Goal: Information Seeking & Learning: Learn about a topic

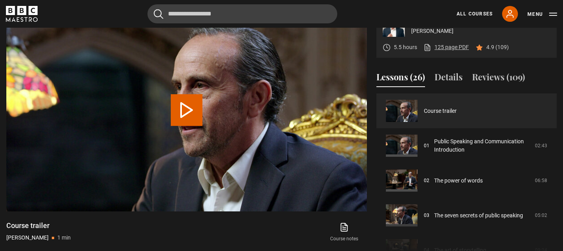
click at [440, 46] on link "125 page PDF (opens in new tab)" at bounding box center [445, 47] width 45 height 8
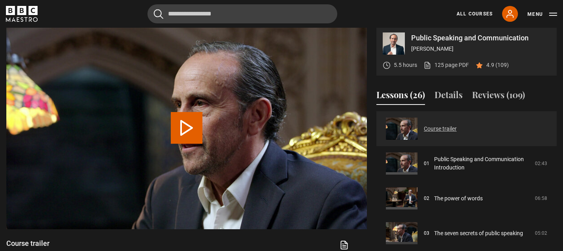
scroll to position [338, 0]
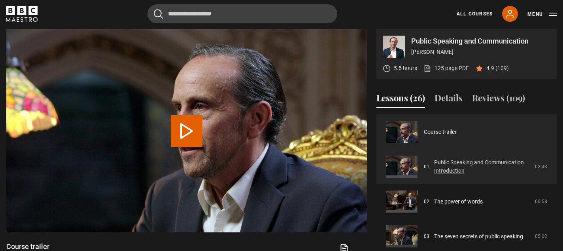
click at [444, 163] on link "Public Speaking and Communication Introduction" at bounding box center [482, 166] width 96 height 17
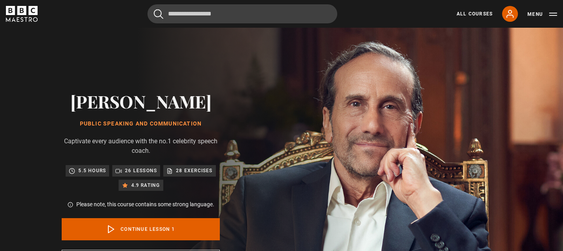
scroll to position [335, 0]
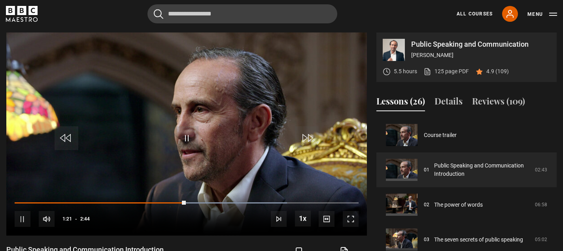
click at [495, 73] on p "4.9 (109)" at bounding box center [497, 71] width 23 height 8
click at [480, 70] on icon at bounding box center [479, 71] width 6 height 5
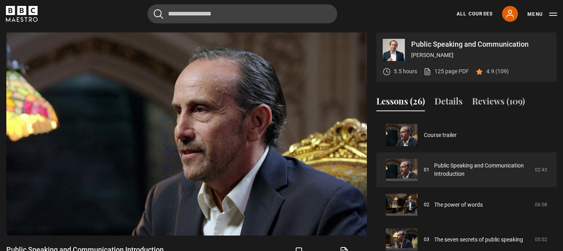
click at [480, 70] on icon at bounding box center [479, 72] width 8 height 8
click at [493, 70] on p "4.9 (109)" at bounding box center [497, 71] width 23 height 8
click at [506, 72] on p "4.9 (109)" at bounding box center [497, 71] width 23 height 8
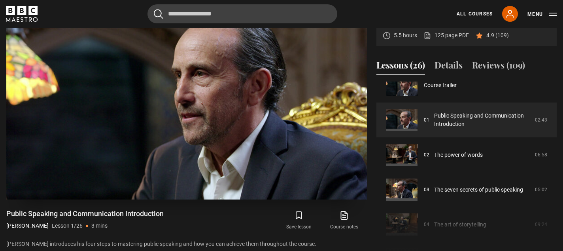
scroll to position [368, 0]
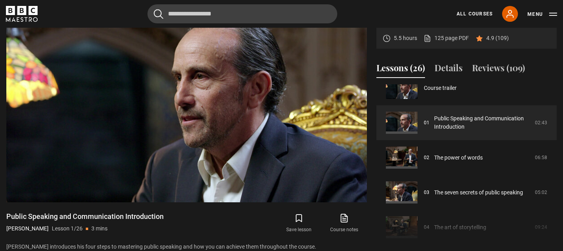
click at [345, 222] on link "Course notes opens in new tab" at bounding box center [344, 222] width 45 height 23
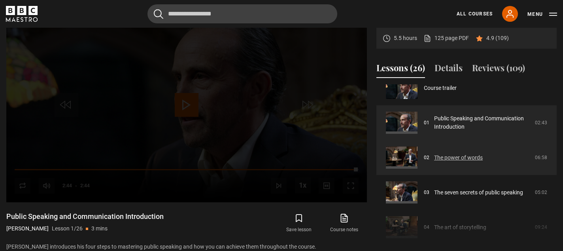
click at [434, 154] on link "The power of words" at bounding box center [458, 157] width 49 height 8
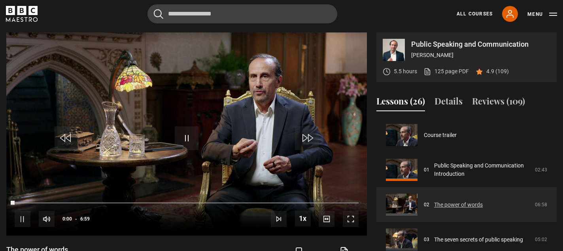
scroll to position [35, 0]
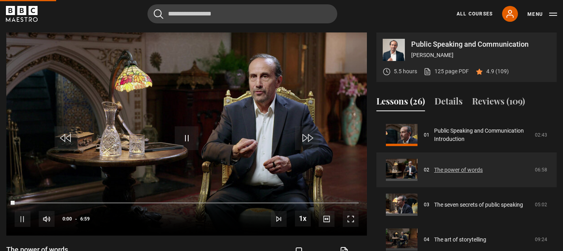
click at [444, 168] on link "The power of words" at bounding box center [458, 170] width 49 height 8
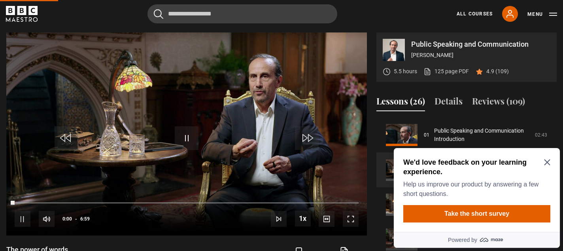
scroll to position [0, 0]
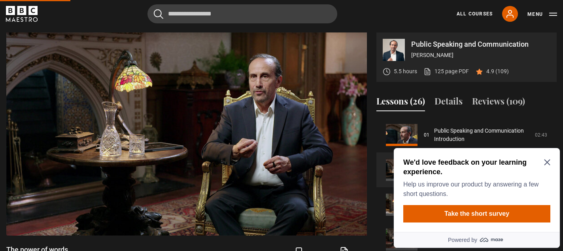
click at [547, 160] on icon "Close Maze Prompt" at bounding box center [547, 162] width 6 height 6
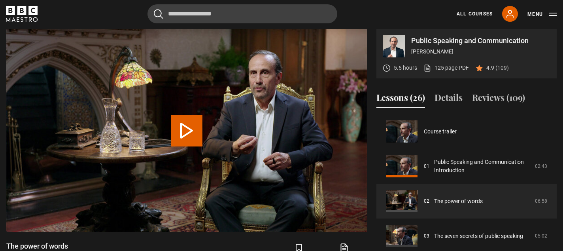
scroll to position [35, 0]
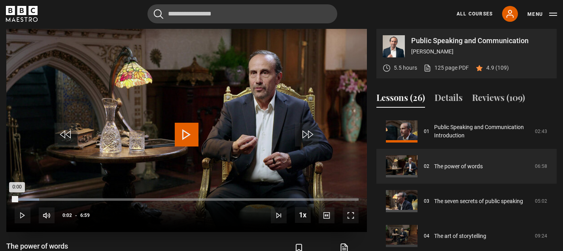
drag, startPoint x: 22, startPoint y: 198, endPoint x: 12, endPoint y: 198, distance: 9.9
click at [15, 198] on div "0:00" at bounding box center [16, 199] width 2 height 2
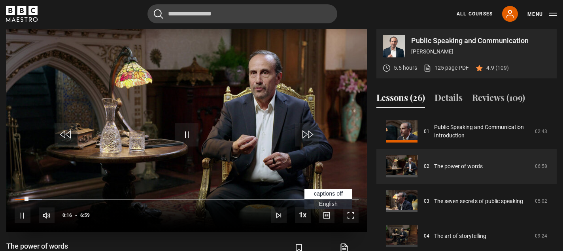
click at [329, 219] on span "Video Player" at bounding box center [327, 215] width 16 height 16
click at [327, 217] on span "Video Player" at bounding box center [327, 215] width 16 height 16
click at [327, 214] on span "Video Player" at bounding box center [327, 215] width 16 height 16
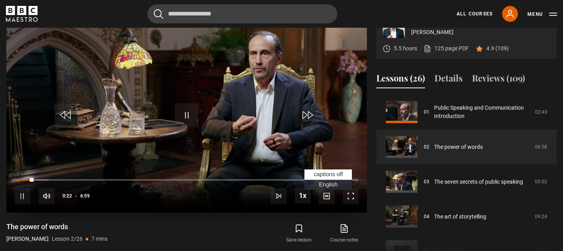
scroll to position [361, 0]
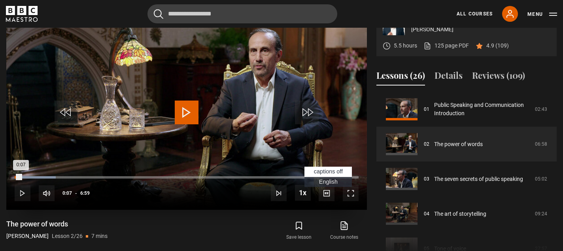
drag, startPoint x: 31, startPoint y: 176, endPoint x: 21, endPoint y: 176, distance: 10.3
click at [21, 176] on div "0:07" at bounding box center [18, 177] width 6 height 2
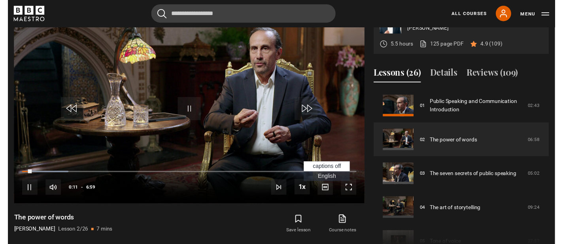
scroll to position [360, 0]
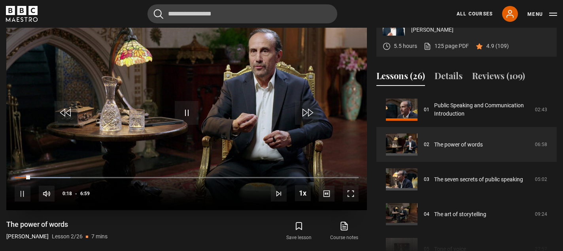
click at [326, 196] on span "Video Player" at bounding box center [327, 193] width 16 height 16
click at [26, 196] on span "Video Player" at bounding box center [23, 193] width 16 height 16
click at [187, 112] on span "Video Player" at bounding box center [187, 113] width 24 height 24
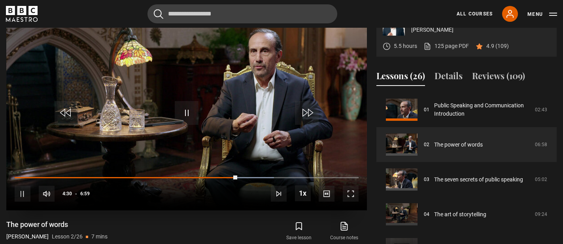
click at [18, 192] on span "Video Player" at bounding box center [23, 193] width 16 height 16
click at [191, 116] on span "Video Player" at bounding box center [187, 113] width 24 height 24
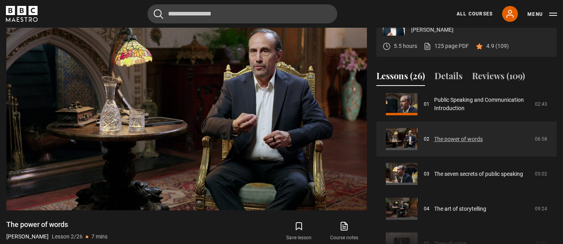
scroll to position [42, 0]
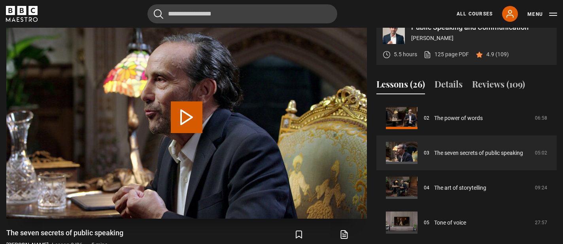
scroll to position [353, 0]
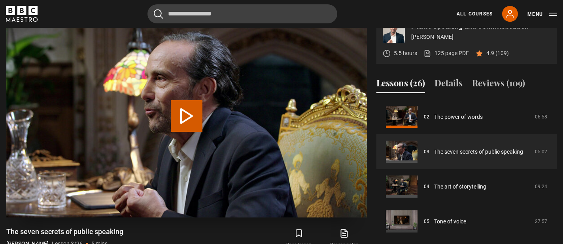
click at [197, 111] on button "Play Lesson The seven secrets of public speaking" at bounding box center [187, 116] width 32 height 32
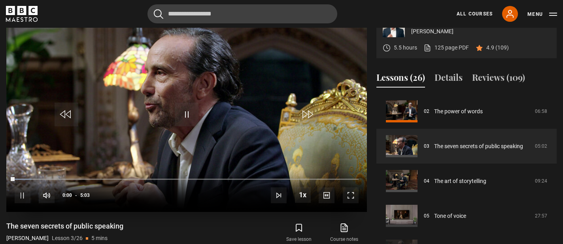
scroll to position [358, 0]
click at [149, 132] on video "Video Player" at bounding box center [186, 110] width 361 height 203
click at [182, 119] on span "Video Player" at bounding box center [187, 115] width 24 height 24
click at [60, 176] on div "10s Skip Back 10 seconds Pause 10s Skip Forward 10 seconds Loaded : 31.33% 0:45…" at bounding box center [186, 190] width 361 height 44
click at [58, 177] on div "10s Skip Back 10 seconds Pause 10s Skip Forward 10 seconds Loaded : 31.33% 0:46…" at bounding box center [186, 190] width 361 height 44
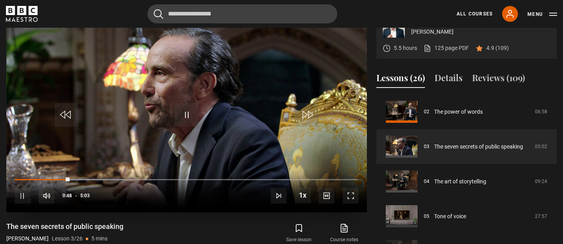
click at [56, 176] on div "10s Skip Back 10 seconds Pause 10s Skip Forward 10 seconds Loaded : 31.72% 0:23…" at bounding box center [186, 190] width 361 height 44
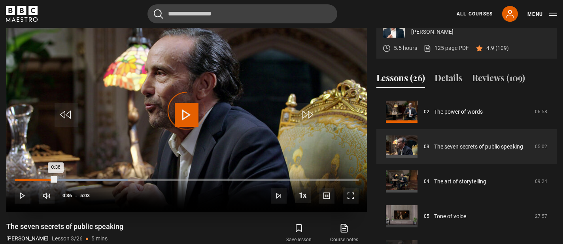
click at [56, 179] on div "Loaded : 33.02% 0:36 0:36" at bounding box center [187, 179] width 344 height 2
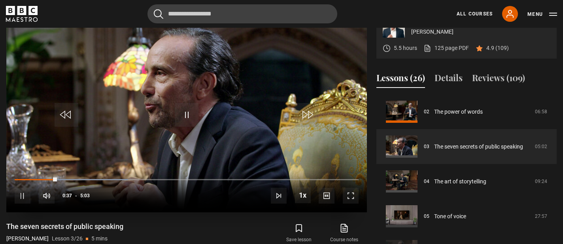
click at [22, 189] on span "Video Player" at bounding box center [23, 195] width 16 height 16
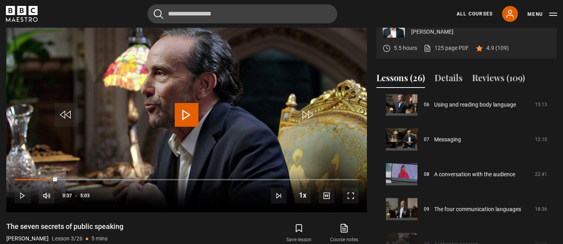
scroll to position [217, 0]
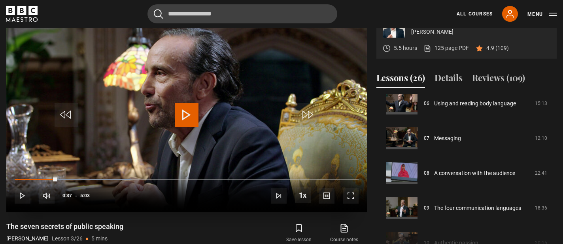
click at [187, 122] on span "Video Player" at bounding box center [187, 115] width 24 height 24
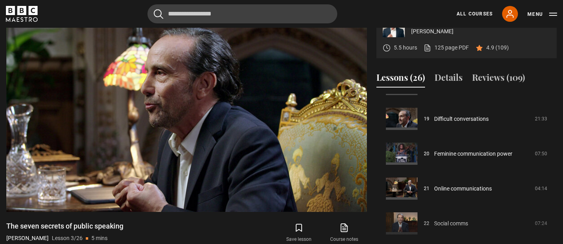
scroll to position [561, 0]
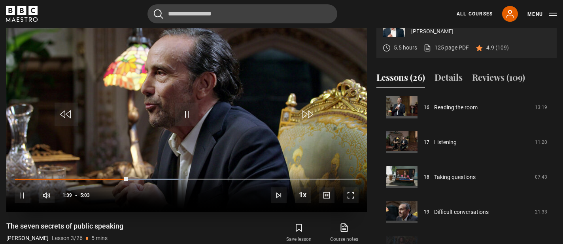
click at [118, 177] on div "10s Skip Back 10 seconds Pause 10s Skip Forward 10 seconds Loaded : 48.92% 1:36…" at bounding box center [186, 190] width 361 height 44
click at [114, 177] on div "10s Skip Back 10 seconds Pause 10s Skip Forward 10 seconds Loaded : 49.72% 1:36…" at bounding box center [186, 190] width 361 height 44
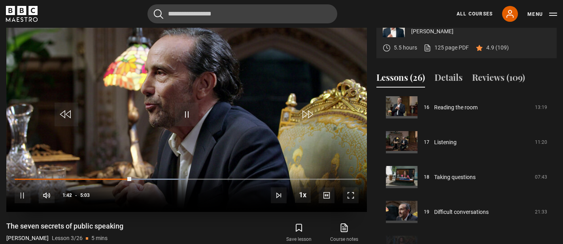
click at [110, 176] on div "10s Skip Back 10 seconds Pause 10s Skip Forward 10 seconds Loaded : 49.72% 1:36…" at bounding box center [186, 190] width 361 height 44
drag, startPoint x: 128, startPoint y: 176, endPoint x: 109, endPoint y: 176, distance: 19.0
click at [109, 176] on div "10s Skip Back 10 seconds Play 10s Skip Forward 10 seconds Loaded : 51.02% 1:39 …" at bounding box center [186, 190] width 361 height 44
click at [189, 115] on span "Video Player" at bounding box center [187, 114] width 24 height 24
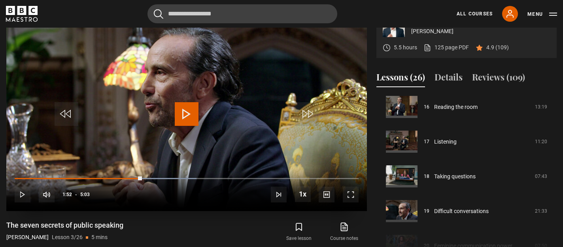
click at [191, 106] on span "Video Player" at bounding box center [187, 114] width 24 height 24
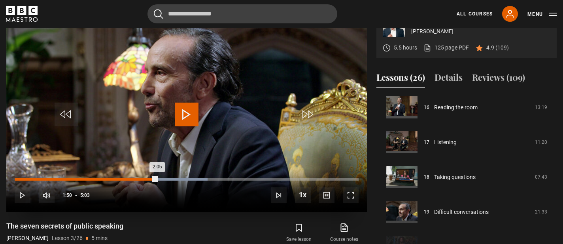
click at [140, 178] on div "Loaded : 56.11% 1:50 2:05" at bounding box center [187, 179] width 344 height 2
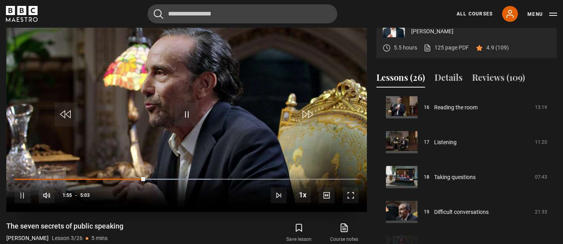
click at [133, 176] on div "10s Skip Back 10 seconds Pause 10s Skip Forward 10 seconds Loaded : 57.08% 1:44…" at bounding box center [186, 190] width 361 height 44
click at [127, 177] on div "10s Skip Back 10 seconds Pause 10s Skip Forward 10 seconds Loaded : 57.08% 1:44…" at bounding box center [186, 190] width 361 height 44
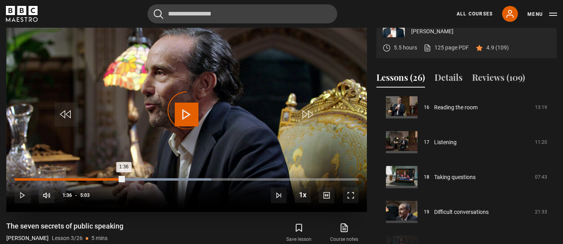
click at [124, 178] on div "Loaded : 57.08% 1:36 1:36" at bounding box center [187, 179] width 344 height 2
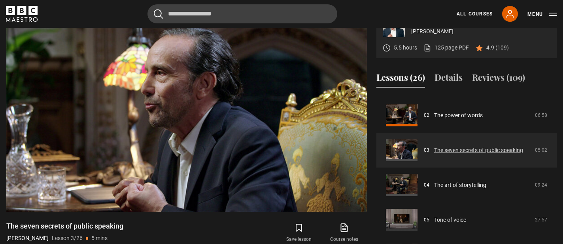
scroll to position [68, 0]
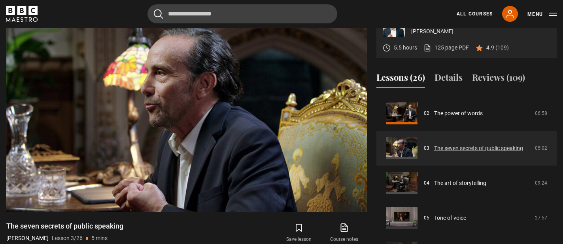
click at [446, 149] on link "The seven secrets of public speaking" at bounding box center [478, 148] width 89 height 8
click at [445, 149] on link "The seven secrets of public speaking" at bounding box center [478, 148] width 89 height 8
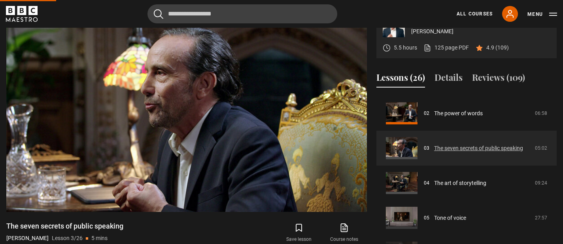
click at [445, 149] on link "The seven secrets of public speaking" at bounding box center [478, 148] width 89 height 8
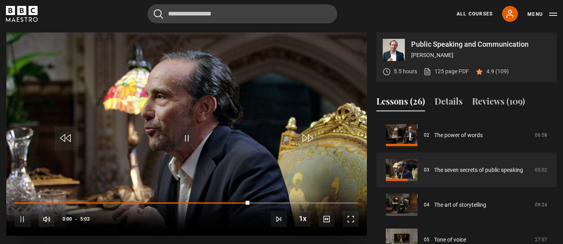
scroll to position [336, 0]
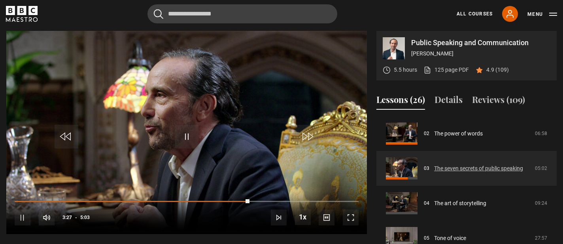
click at [441, 168] on link "The seven secrets of public speaking" at bounding box center [478, 168] width 89 height 8
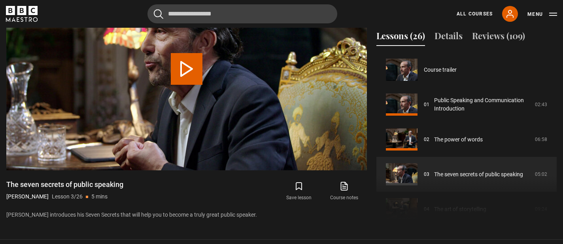
scroll to position [70, 0]
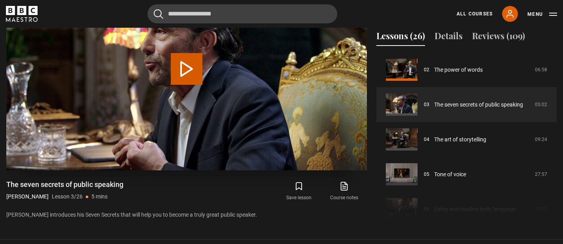
click at [182, 74] on button "Play Lesson The seven secrets of public speaking" at bounding box center [187, 69] width 32 height 32
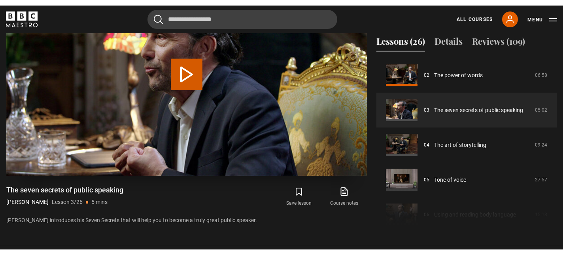
scroll to position [366, 0]
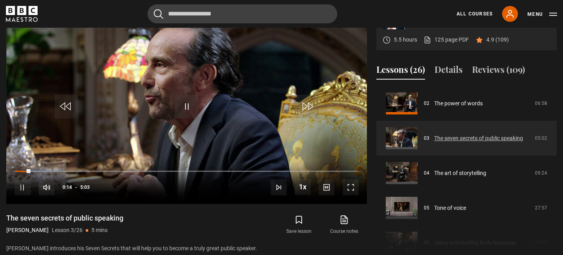
click at [434, 142] on link "The seven secrets of public speaking" at bounding box center [478, 138] width 89 height 8
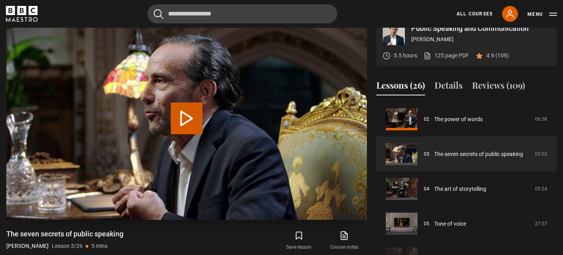
scroll to position [347, 0]
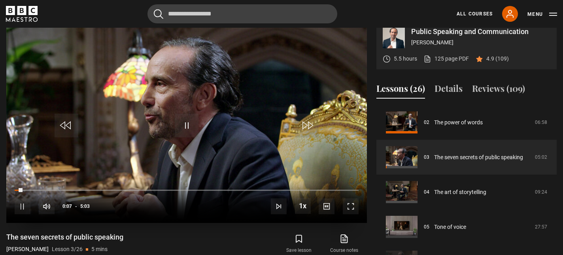
click at [188, 125] on span "Video Player" at bounding box center [187, 125] width 24 height 24
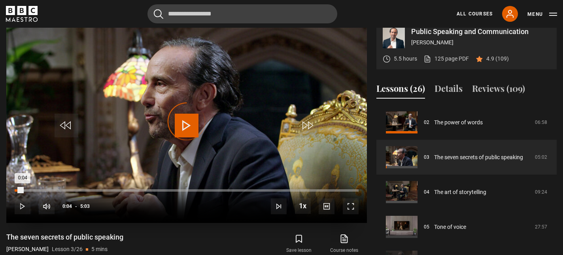
drag, startPoint x: 23, startPoint y: 188, endPoint x: 17, endPoint y: 188, distance: 5.5
click at [17, 189] on div "Loaded : 2.30% 0:03 0:04" at bounding box center [187, 190] width 344 height 2
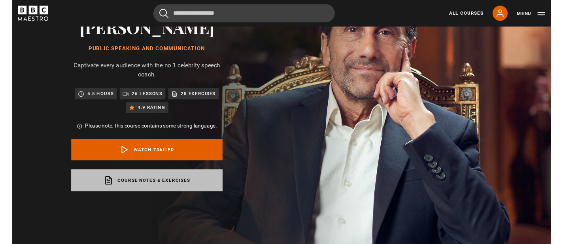
scroll to position [65, 0]
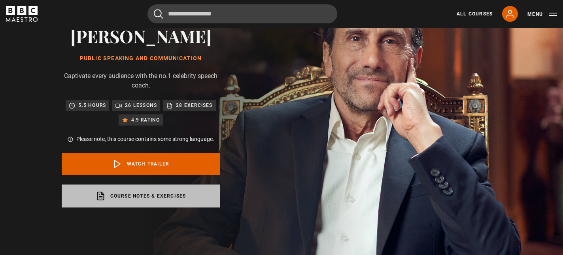
click at [185, 192] on link "Course notes & exercises opens in a new tab" at bounding box center [141, 195] width 158 height 23
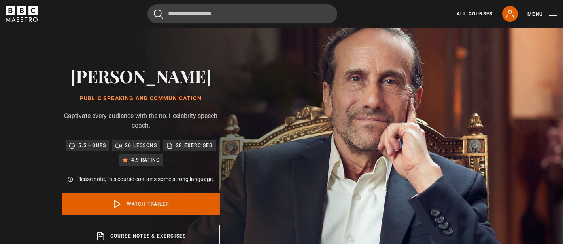
scroll to position [51, 0]
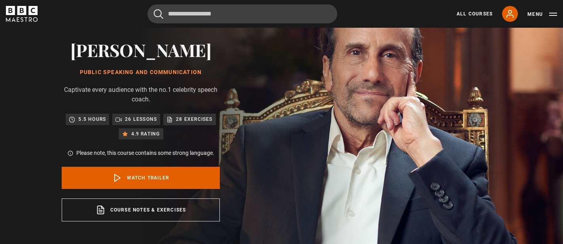
click at [130, 118] on p "26 lessons" at bounding box center [141, 119] width 32 height 8
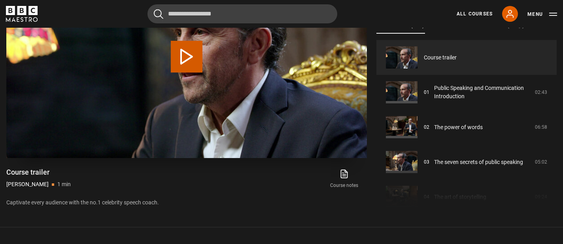
scroll to position [419, 0]
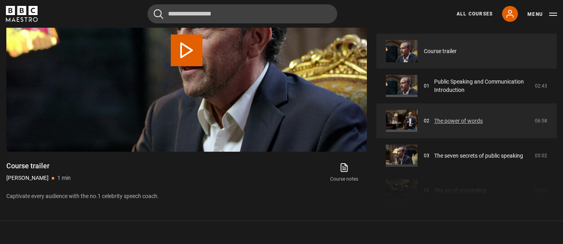
click at [434, 117] on link "The power of words" at bounding box center [458, 121] width 49 height 8
click at [434, 125] on link "The power of words" at bounding box center [458, 121] width 49 height 8
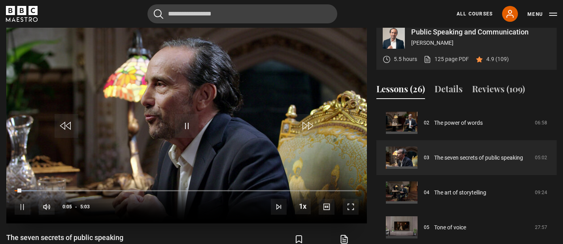
scroll to position [348, 0]
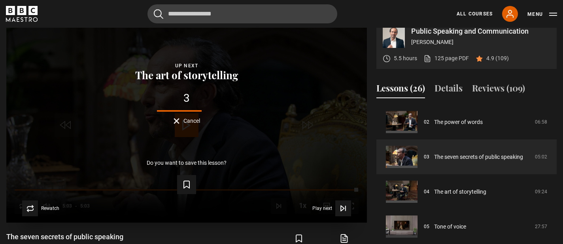
click at [187, 140] on div "Lesson Completed Up next The art of storytelling 3 Cancel Do you want to save t…" at bounding box center [186, 120] width 361 height 203
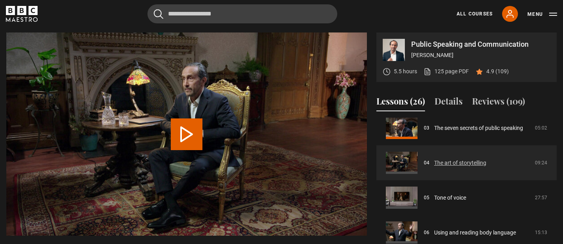
scroll to position [96, 0]
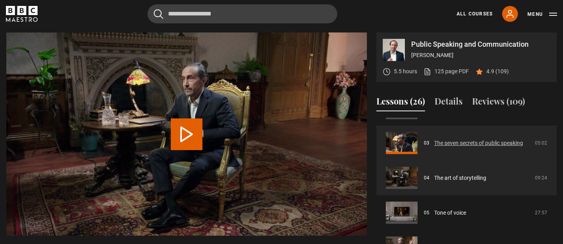
click at [453, 147] on link "The seven secrets of public speaking" at bounding box center [478, 143] width 89 height 8
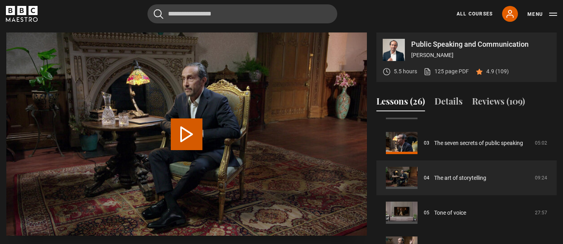
click at [183, 120] on button "Play Lesson The art of storytelling" at bounding box center [187, 134] width 32 height 32
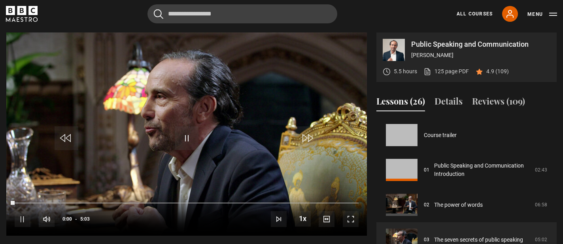
scroll to position [70, 0]
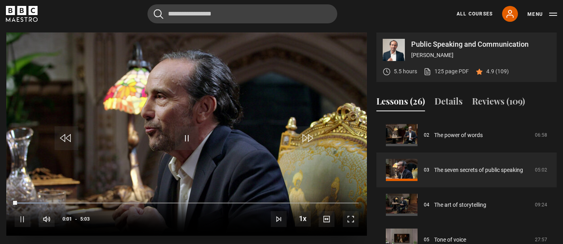
click at [210, 200] on div "10s Skip Back 10 seconds Pause 10s Skip Forward 10 seconds Loaded : 9.87% 0:02 …" at bounding box center [186, 214] width 361 height 44
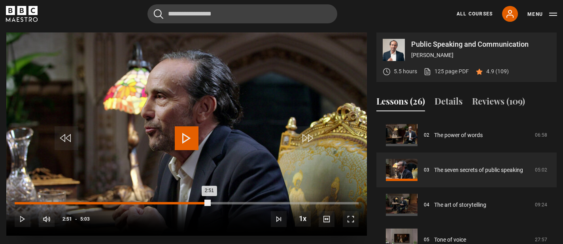
click at [210, 202] on div "Loaded : 9.87% 2:51 2:51" at bounding box center [187, 203] width 344 height 2
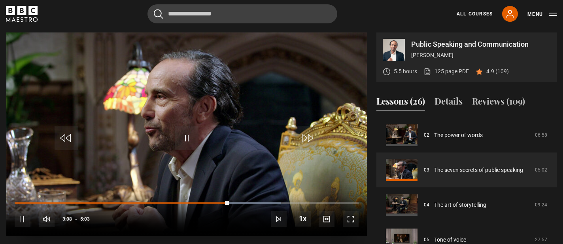
click at [21, 220] on span "Video Player" at bounding box center [23, 219] width 16 height 16
